Goal: Task Accomplishment & Management: Use online tool/utility

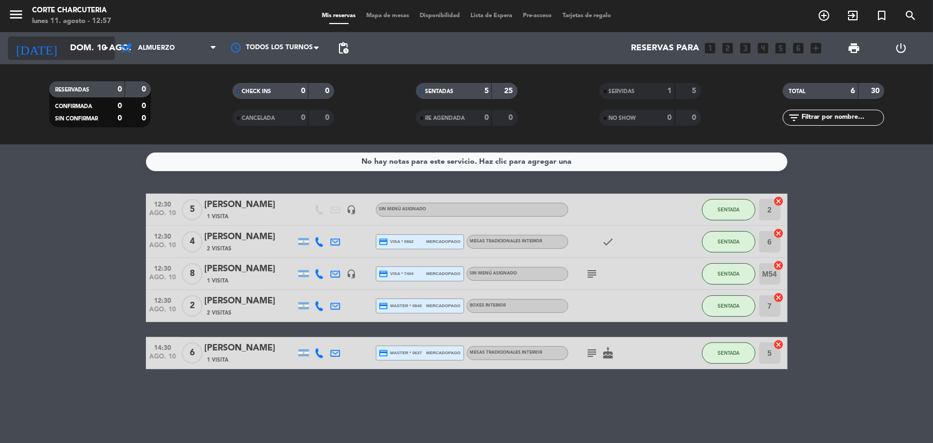
click at [95, 38] on input "dom. 10 ago." at bounding box center [121, 48] width 113 height 21
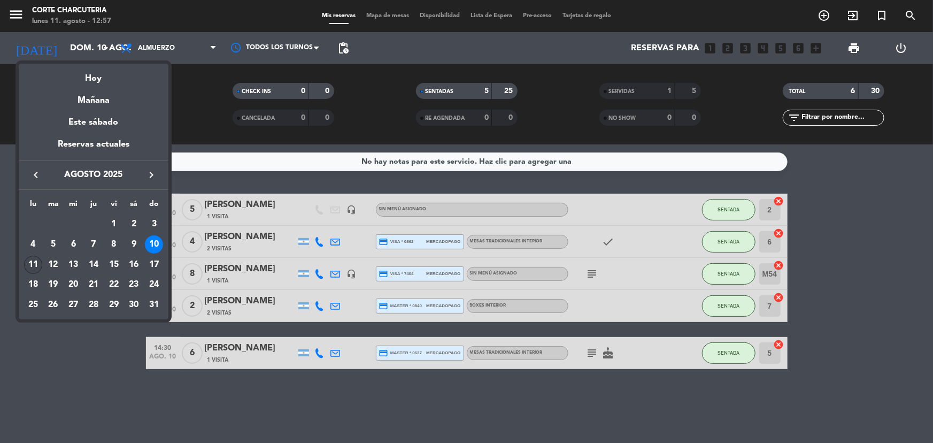
click at [38, 260] on div "11" at bounding box center [33, 265] width 18 height 18
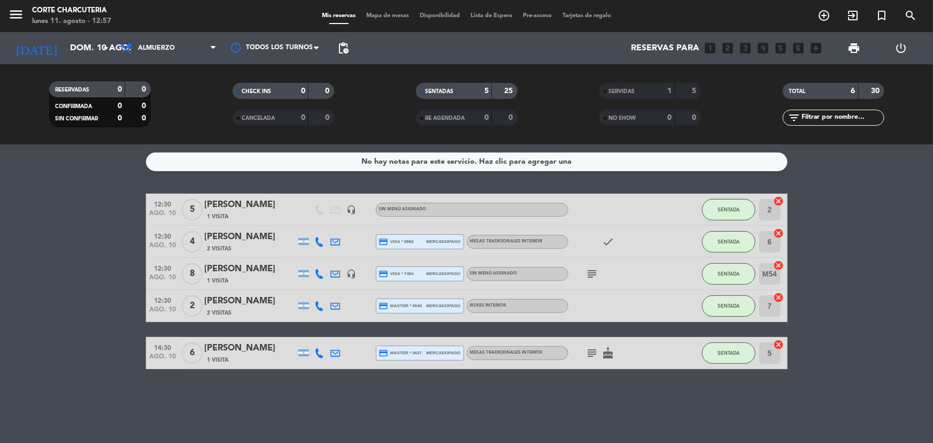
type input "lun. 11 ago."
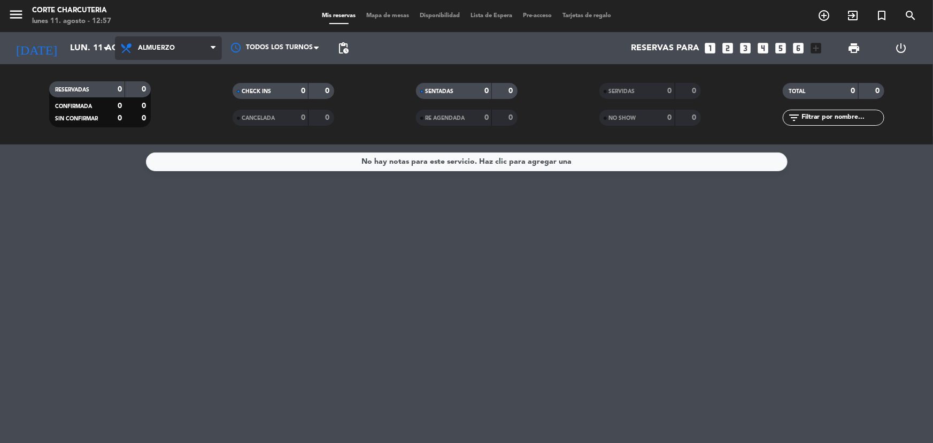
click at [171, 48] on span "Almuerzo" at bounding box center [156, 47] width 37 height 7
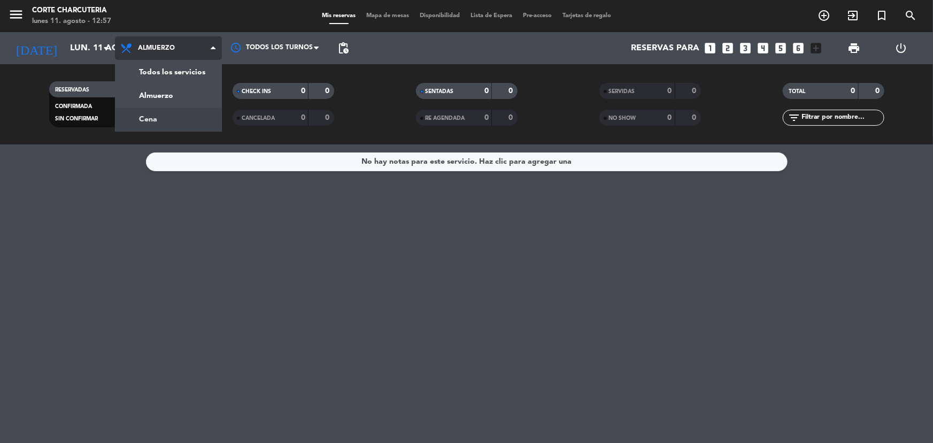
click at [162, 124] on div "menu Corte Charcuteria [DATE] 11. agosto - 12:57 Mis reservas Mapa de mesas Dis…" at bounding box center [466, 72] width 933 height 144
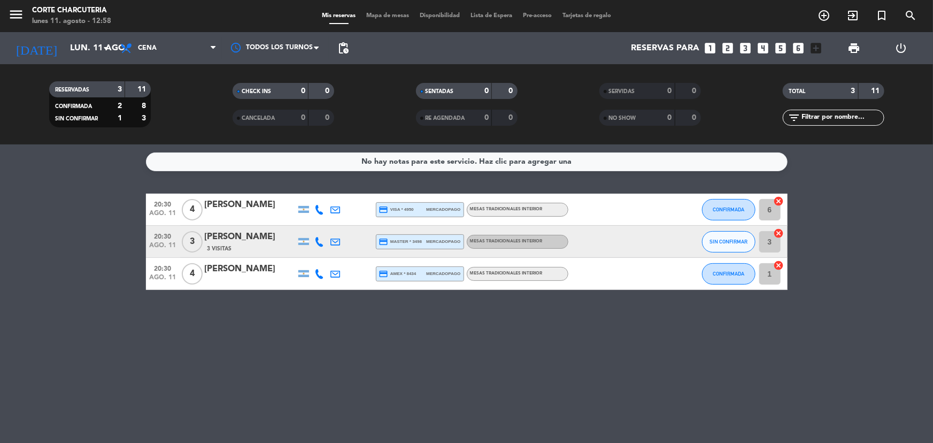
click at [778, 231] on icon "cancel" at bounding box center [779, 233] width 11 height 11
click at [776, 239] on icon "border_all" at bounding box center [771, 241] width 13 height 13
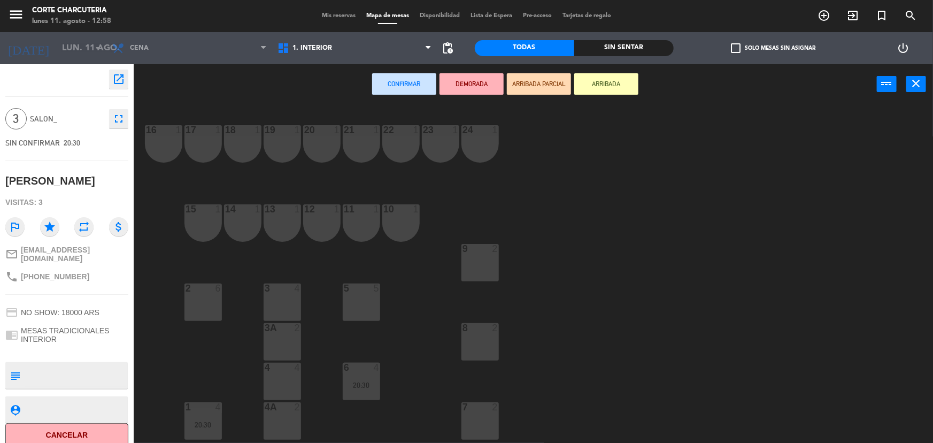
click at [372, 297] on div "5 5" at bounding box center [361, 301] width 37 height 37
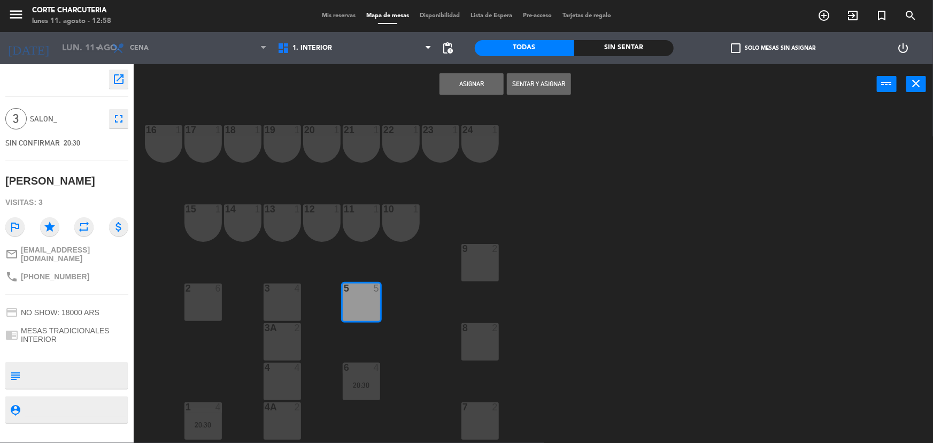
click at [466, 83] on button "Asignar" at bounding box center [472, 83] width 64 height 21
